Goal: Navigation & Orientation: Understand site structure

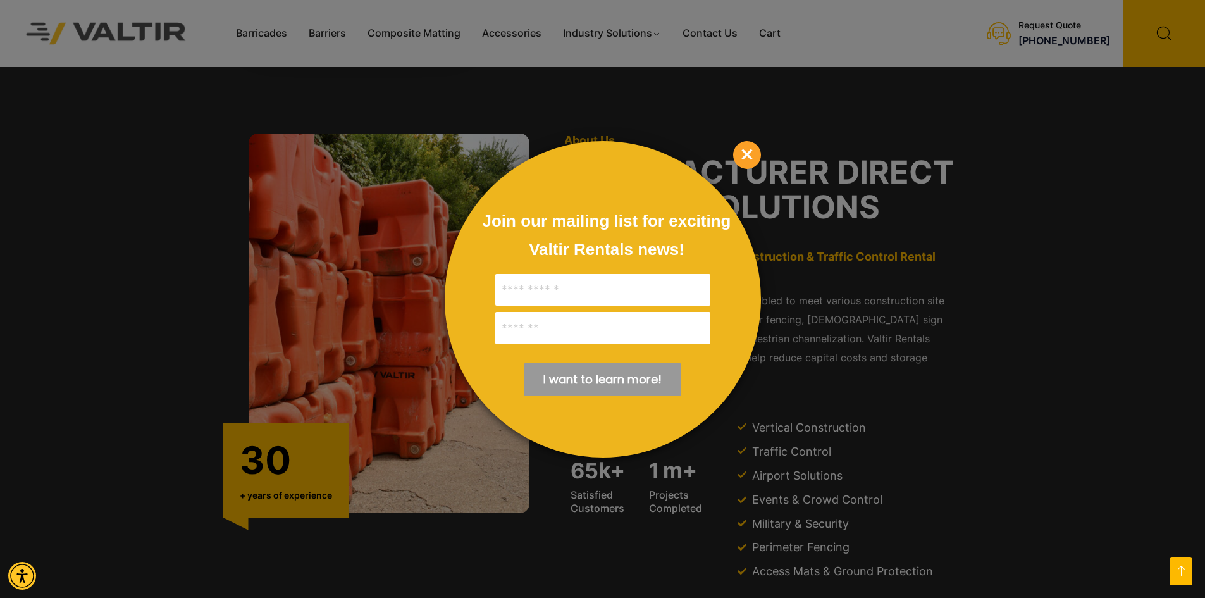
scroll to position [1328, 0]
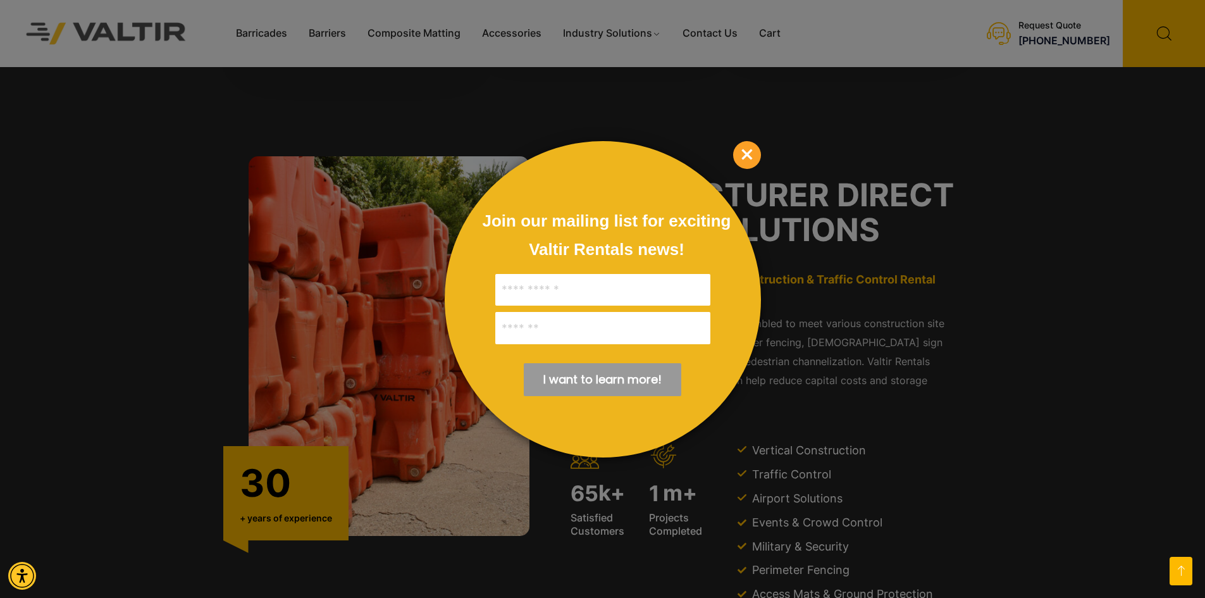
click at [753, 161] on span "×" at bounding box center [747, 155] width 28 height 28
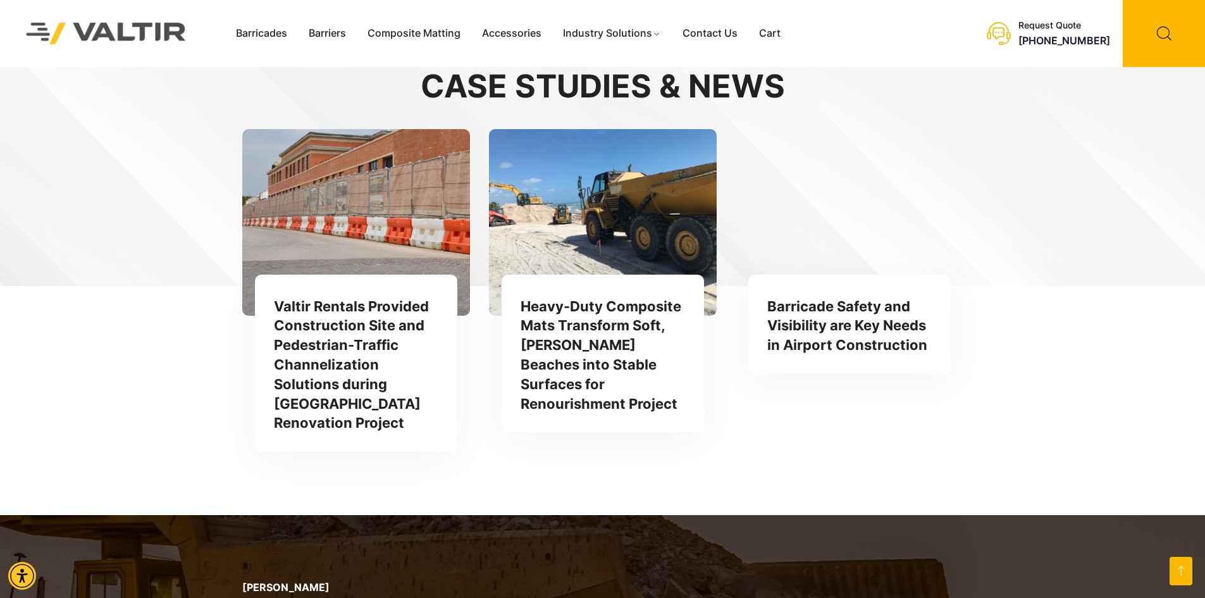
scroll to position [3712, 0]
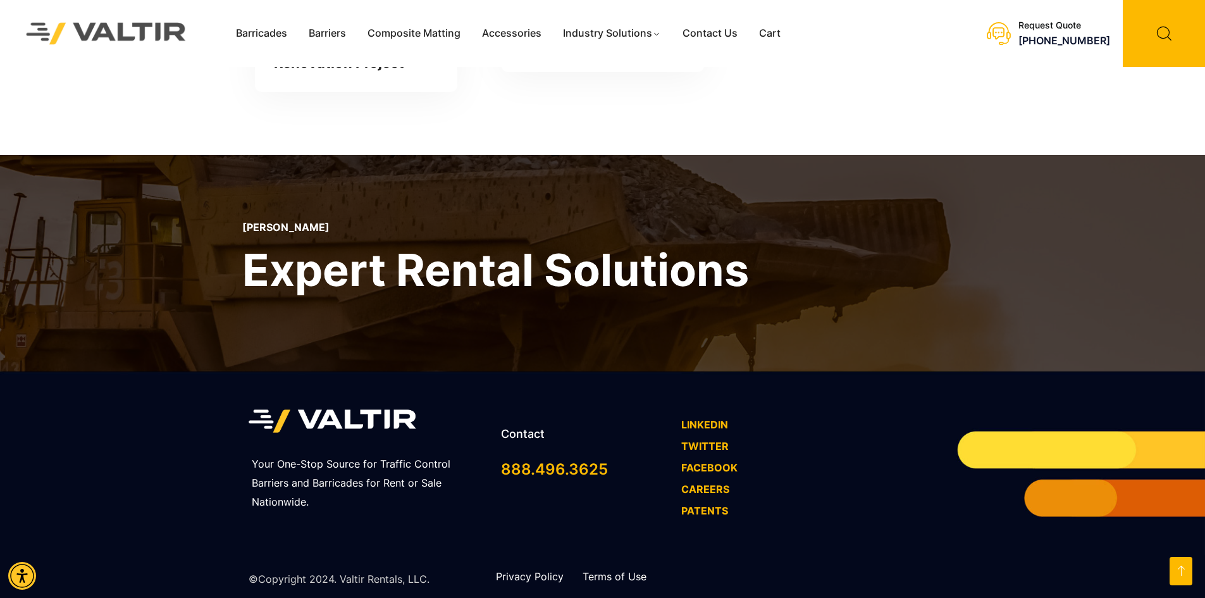
click at [172, 32] on img at bounding box center [106, 33] width 194 height 55
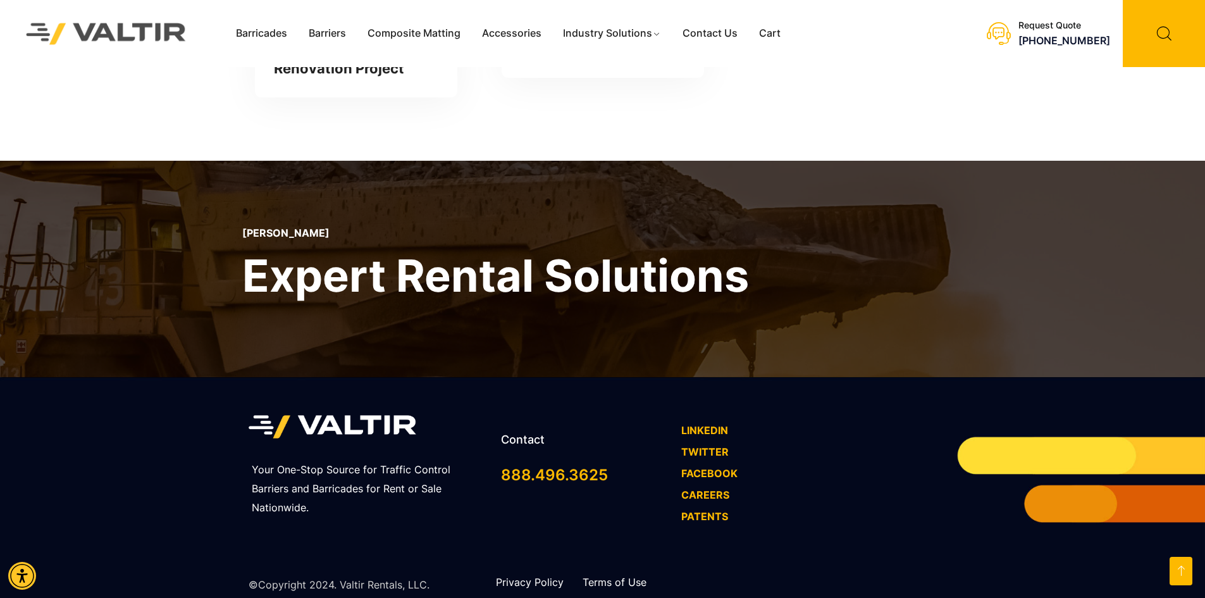
scroll to position [3712, 0]
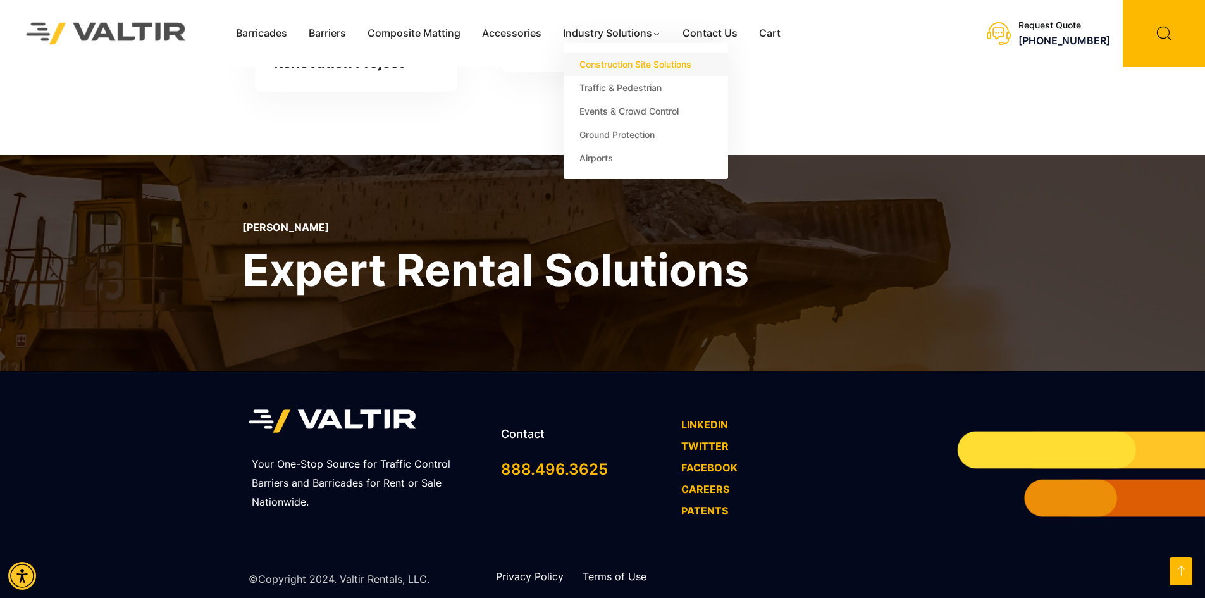
click at [613, 56] on link "Construction Site Solutions" at bounding box center [645, 63] width 164 height 23
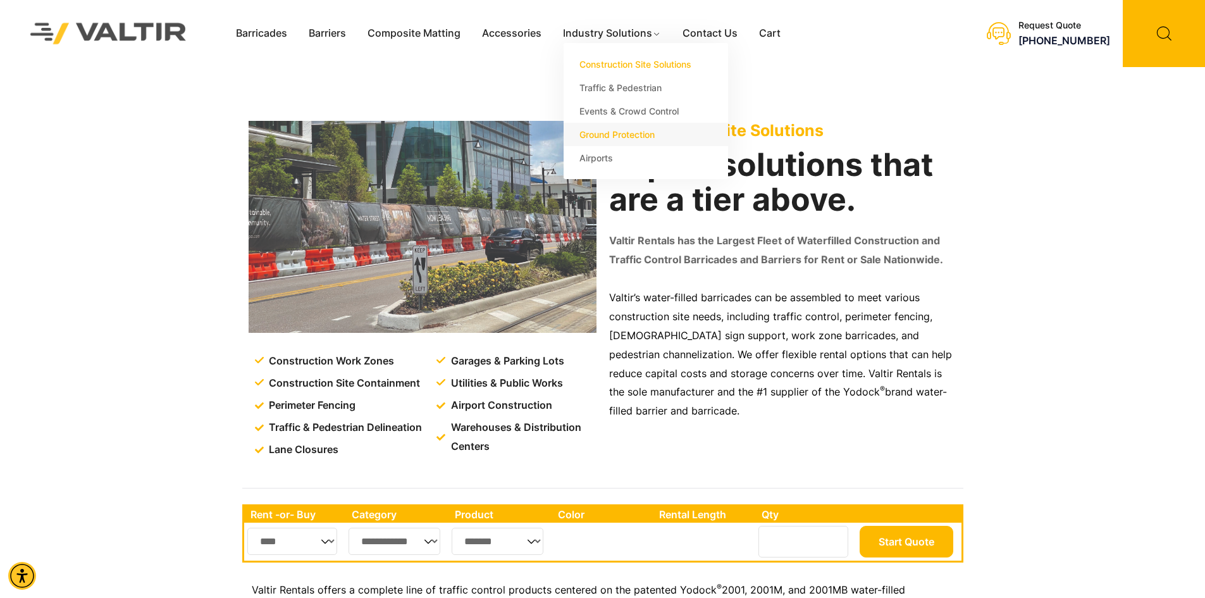
click at [596, 141] on link "Ground Protection" at bounding box center [645, 134] width 164 height 23
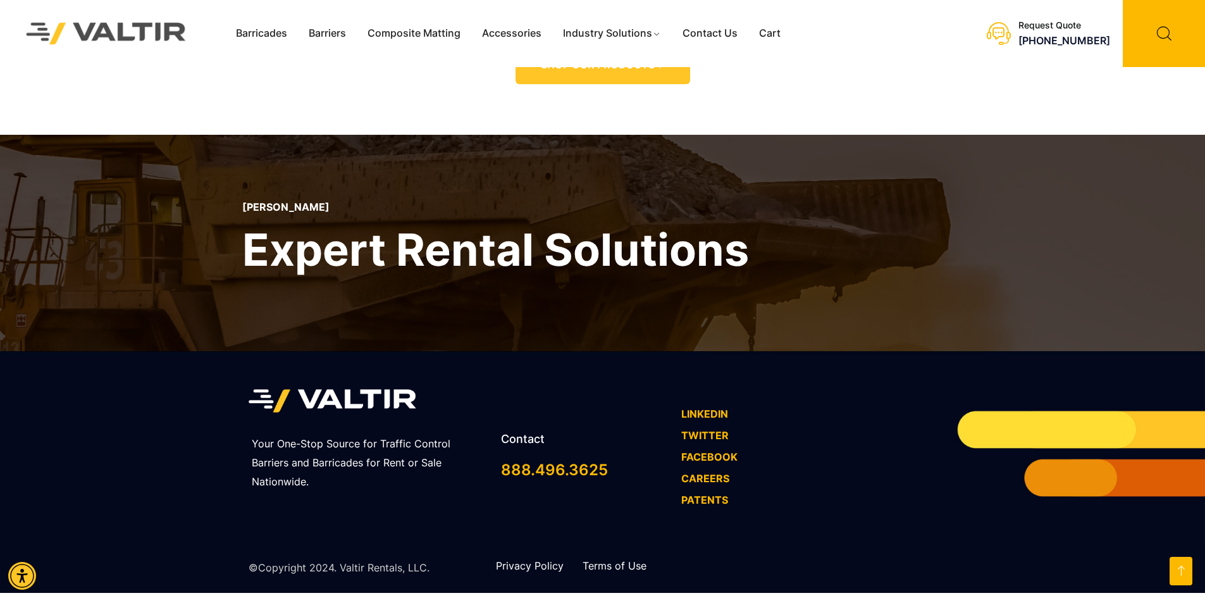
scroll to position [3574, 0]
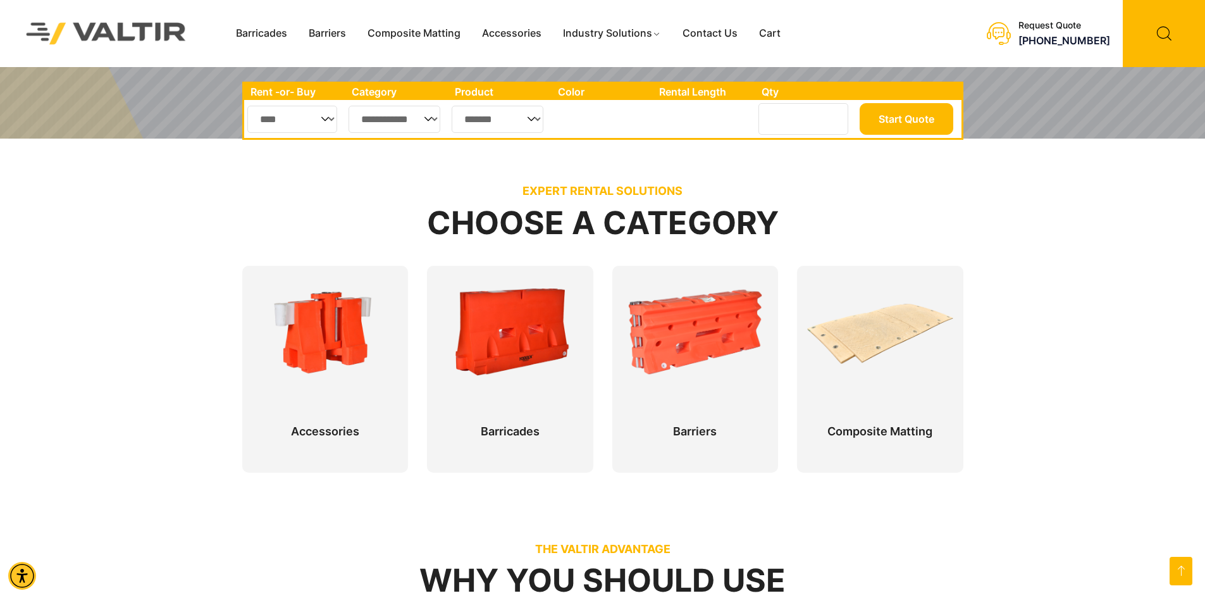
scroll to position [632, 0]
